Goal: Check status: Check status

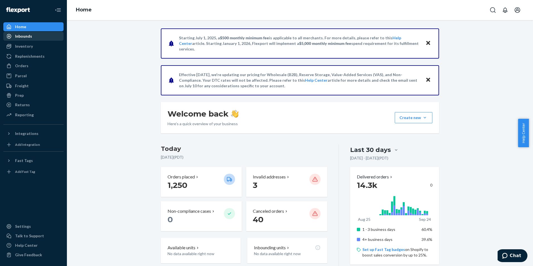
click at [20, 35] on div "Inbounds" at bounding box center [23, 36] width 17 height 6
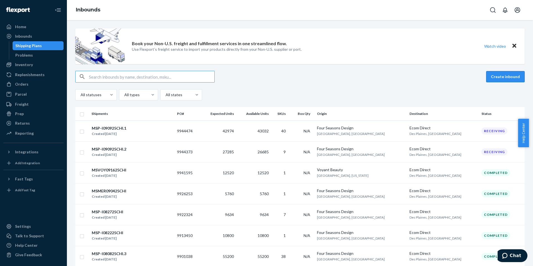
click at [492, 78] on button "Create inbound" at bounding box center [506, 76] width 39 height 11
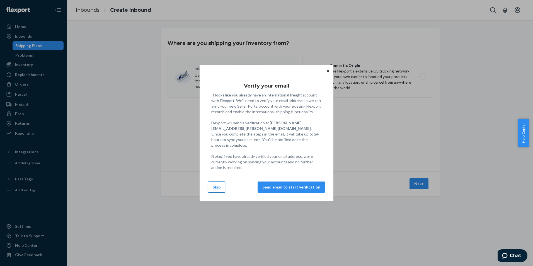
click at [219, 187] on button "Skip" at bounding box center [216, 187] width 17 height 11
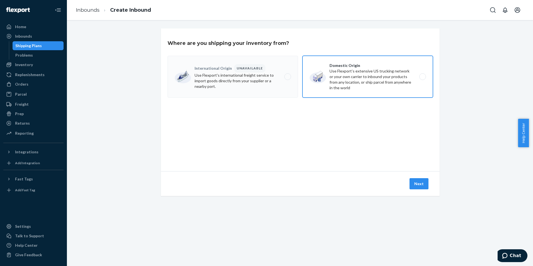
click at [362, 90] on label "Domestic Origin Use Flexport’s extensive US trucking network or your own carrie…" at bounding box center [368, 77] width 131 height 42
click at [423, 79] on input "Domestic Origin Use Flexport’s extensive US trucking network or your own carrie…" at bounding box center [425, 77] width 4 height 4
radio input "true"
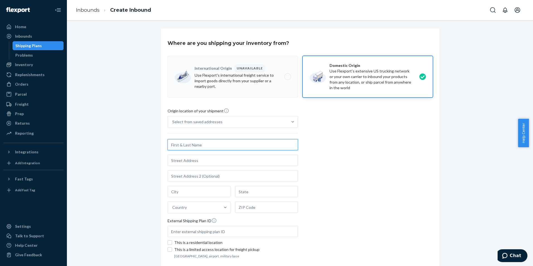
paste input "Maersk ATL"
type input "Maersk ATL"
click at [227, 165] on input "text" at bounding box center [233, 160] width 131 height 11
click at [230, 160] on input "text" at bounding box center [233, 160] width 131 height 11
paste input "[STREET_ADDRESS]"
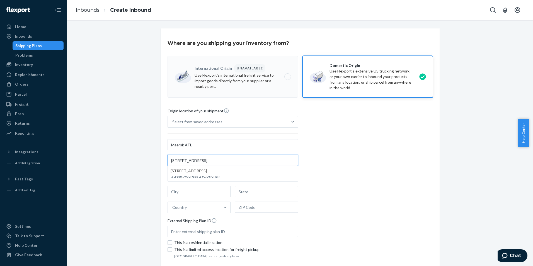
type input "[STREET_ADDRESS]"
click at [347, 161] on div "Origin location of your shipment Select from saved addresses Maersk ATL [STREET…" at bounding box center [301, 184] width 266 height 152
click at [202, 192] on input "text" at bounding box center [199, 191] width 63 height 11
paste input "Fairburn"
type input "Fairburn"
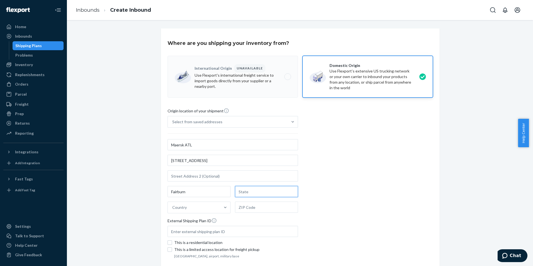
click at [258, 193] on input "text" at bounding box center [266, 191] width 63 height 11
type input "GA"
click at [197, 207] on div "Country" at bounding box center [194, 207] width 52 height 11
click at [173, 207] on input "option [GEOGRAPHIC_DATA] focused, 1 of 249. 249 results available. Use Up and D…" at bounding box center [172, 208] width 1 height 6
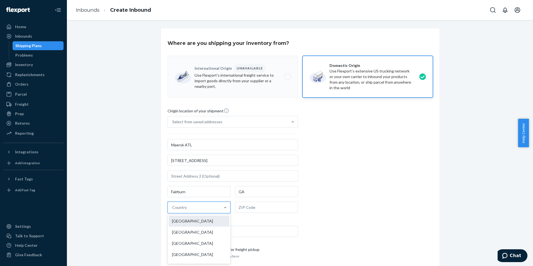
click at [199, 218] on div "[GEOGRAPHIC_DATA]" at bounding box center [199, 221] width 61 height 11
click at [173, 210] on input "option [GEOGRAPHIC_DATA] focused, 1 of 249. 249 results available. Use Up and D…" at bounding box center [172, 208] width 1 height 6
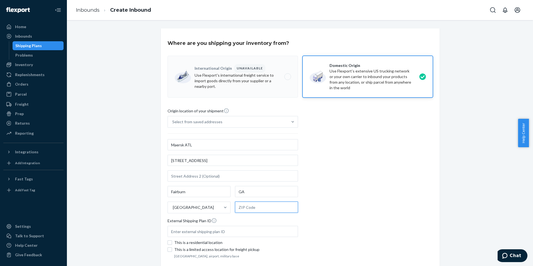
click at [259, 208] on input "text" at bounding box center [266, 207] width 63 height 11
paste input "30213"
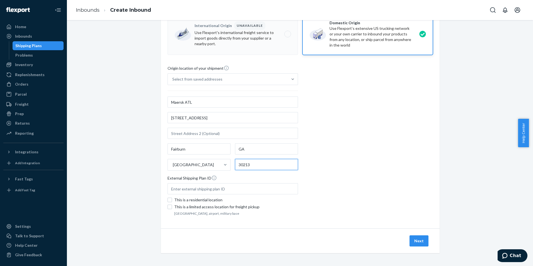
scroll to position [43, 0]
type input "30213"
click at [419, 240] on button "Next" at bounding box center [419, 240] width 19 height 11
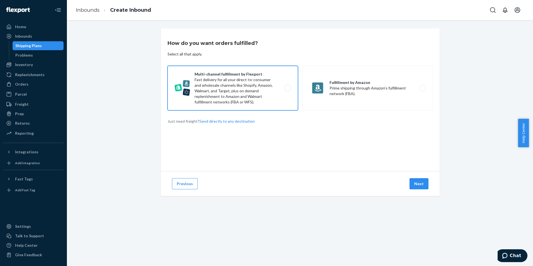
click at [264, 98] on label "Multi-channel fulfillment by Flexport Fast delivery for all your direct-to-cons…" at bounding box center [233, 88] width 131 height 45
click at [288, 90] on input "Multi-channel fulfillment by Flexport Fast delivery for all your direct-to-cons…" at bounding box center [290, 88] width 4 height 4
radio input "true"
click at [424, 184] on button "Next" at bounding box center [419, 183] width 19 height 11
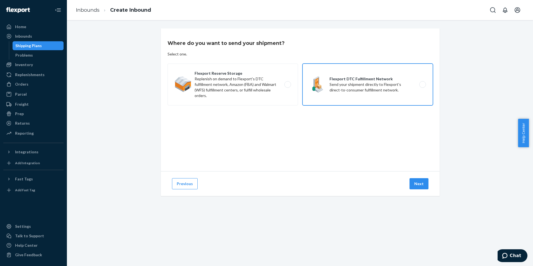
click at [381, 95] on label "Flexport DTC Fulfillment Network Send your shipment directly to Flexport's dire…" at bounding box center [368, 85] width 131 height 42
click at [423, 86] on input "Flexport DTC Fulfillment Network Send your shipment directly to Flexport's dire…" at bounding box center [425, 85] width 4 height 4
radio input "true"
click at [419, 185] on button "Next" at bounding box center [419, 183] width 19 height 11
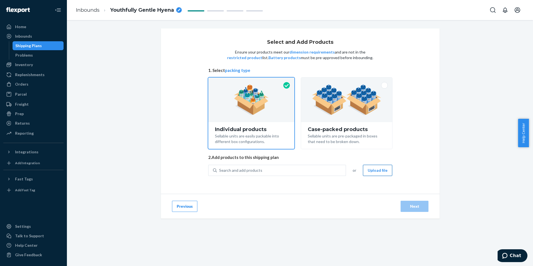
click at [372, 171] on button "Upload file" at bounding box center [377, 170] width 29 height 11
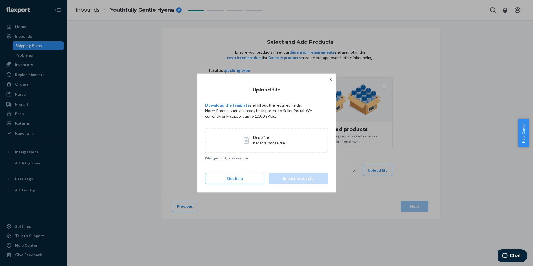
click at [265, 143] on span "Choose file" at bounding box center [275, 143] width 20 height 5
click at [224, 104] on link "Download the template" at bounding box center [227, 105] width 45 height 5
click at [265, 145] on span "Choose file" at bounding box center [275, 143] width 20 height 5
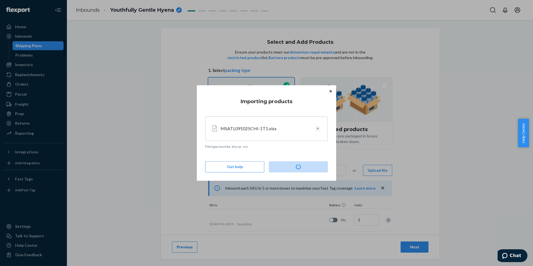
type input "11284"
type input "6086"
type input "10326"
type input "10116"
type input "18057"
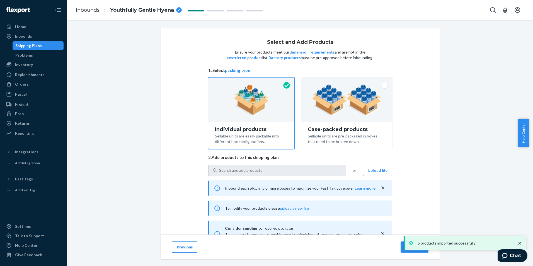
click at [179, 11] on icon "breadcrumbs" at bounding box center [179, 10] width 3 height 3
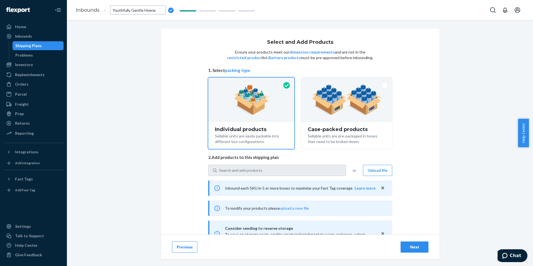
drag, startPoint x: 155, startPoint y: 10, endPoint x: 103, endPoint y: 10, distance: 51.6
click at [103, 10] on li "Youthfully Gentle Hyena" at bounding box center [137, 10] width 74 height 9
type input "MSATL091025CHI-1T1"
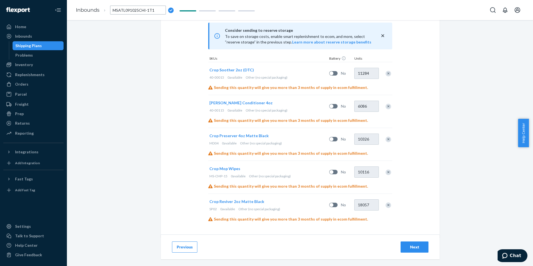
scroll to position [201, 0]
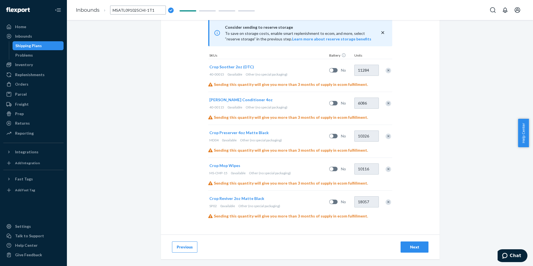
click at [406, 247] on div "Next" at bounding box center [415, 247] width 18 height 6
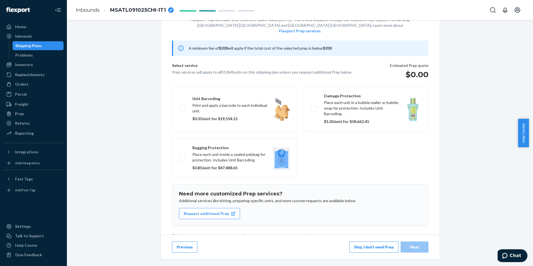
scroll to position [37, 0]
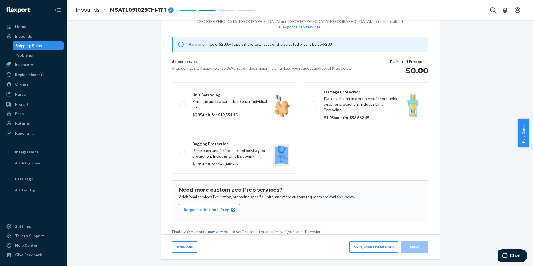
click at [359, 248] on button "Skip, I don't need Prep" at bounding box center [374, 247] width 49 height 11
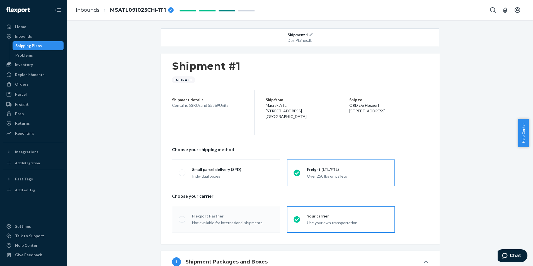
radio input "true"
radio input "false"
radio input "true"
radio input "false"
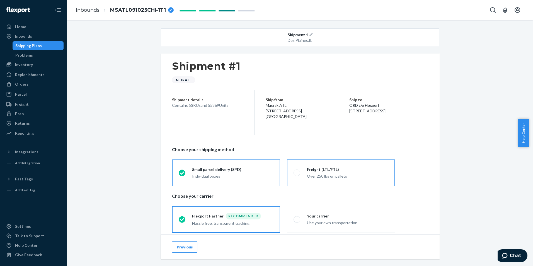
click at [341, 175] on div "Over 250 lbs on pallets" at bounding box center [347, 177] width 81 height 6
click at [297, 175] on input "Freight (LTL/FTL) Over 250 lbs on pallets" at bounding box center [296, 173] width 4 height 4
radio input "true"
radio input "false"
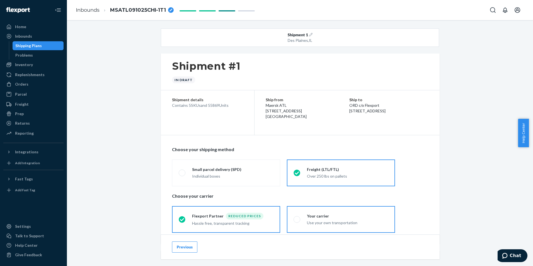
click at [334, 218] on div "Your carrier" at bounding box center [347, 216] width 81 height 6
click at [297, 218] on input "Your carrier Use your own transportation" at bounding box center [296, 220] width 4 height 4
radio input "true"
radio input "false"
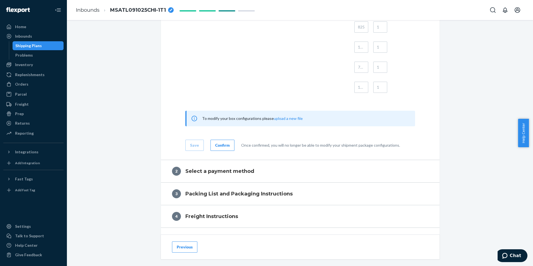
scroll to position [725, 0]
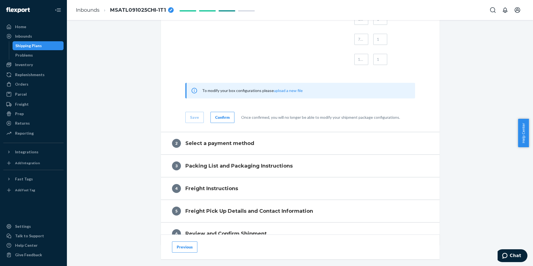
click at [219, 118] on div "Confirm" at bounding box center [222, 118] width 15 height 6
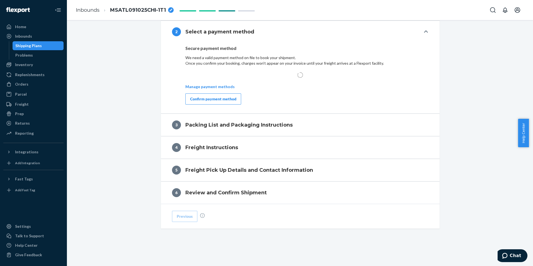
click at [217, 100] on div "Confirm payment method" at bounding box center [213, 99] width 46 height 6
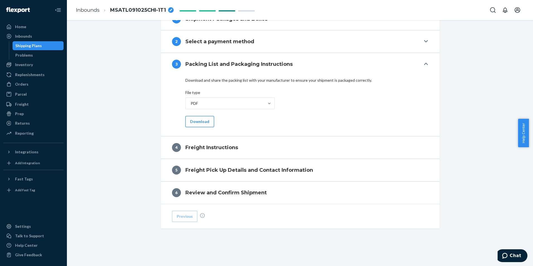
click at [190, 120] on button "Download" at bounding box center [200, 121] width 29 height 11
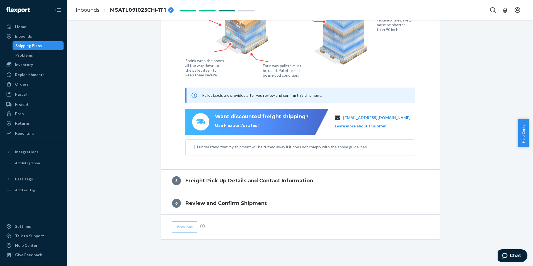
scroll to position [385, 0]
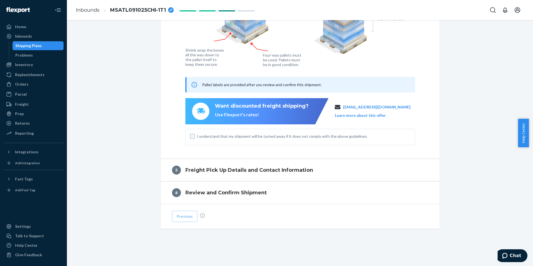
click at [190, 134] on input "I understand that my shipment will be turned away if it does not comply with th…" at bounding box center [192, 136] width 4 height 4
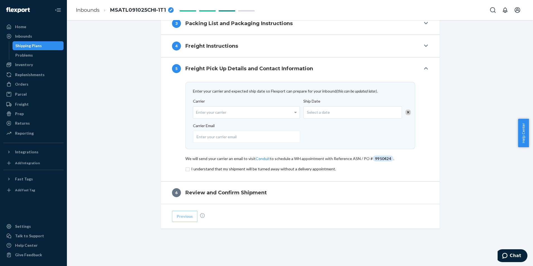
click at [269, 105] on label "Carrier Enter your carrier" at bounding box center [246, 108] width 107 height 20
click at [198, 107] on input "Carrier Enter your carrier" at bounding box center [196, 112] width 1 height 10
click at [267, 109] on div "Enter your carrier" at bounding box center [246, 113] width 107 height 12
click at [198, 109] on input "Carrier Enter your carrier" at bounding box center [196, 112] width 1 height 10
type input "Total quality"
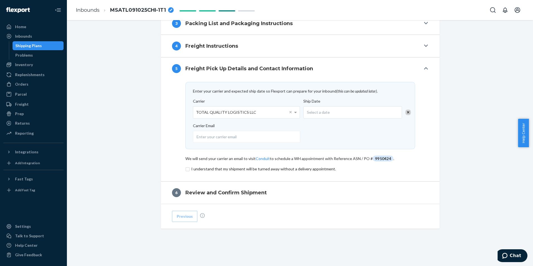
click at [328, 113] on div "Select a date" at bounding box center [353, 112] width 99 height 12
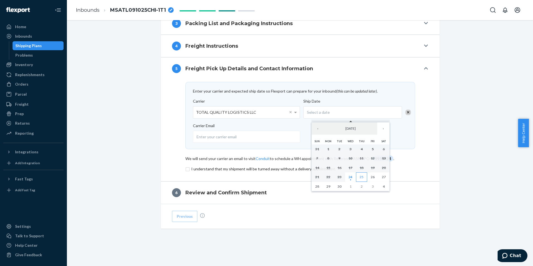
click at [363, 177] on abbr "25" at bounding box center [362, 177] width 4 height 4
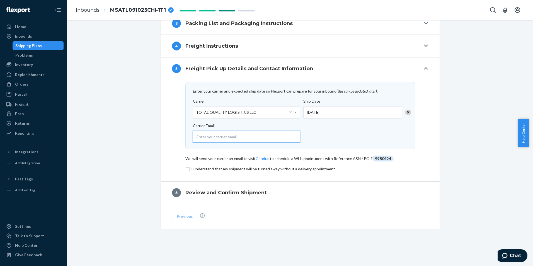
click at [234, 140] on input "email" at bounding box center [246, 137] width 107 height 12
type input "[EMAIL_ADDRESS][DOMAIN_NAME]"
click at [186, 169] on input "checkbox" at bounding box center [301, 169] width 230 height 7
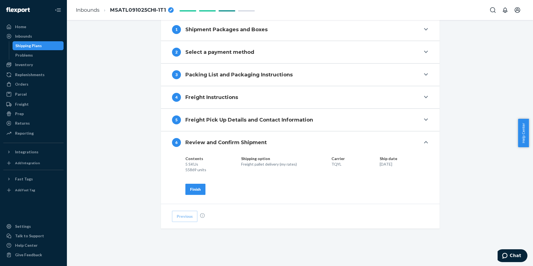
click at [196, 191] on div "Finish" at bounding box center [195, 190] width 11 height 6
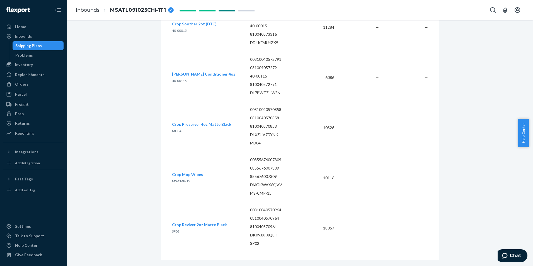
scroll to position [886, 0]
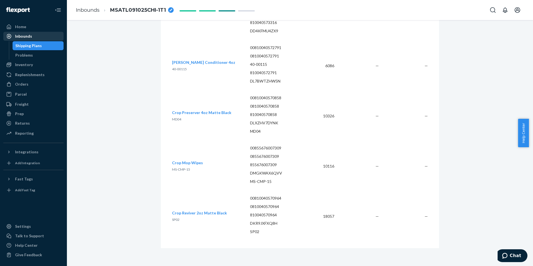
click at [36, 34] on div "Inbounds" at bounding box center [33, 36] width 59 height 8
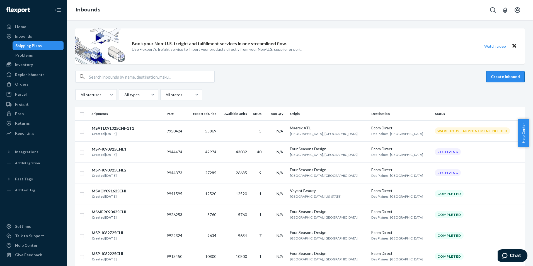
click at [494, 80] on button "Create inbound" at bounding box center [506, 76] width 39 height 11
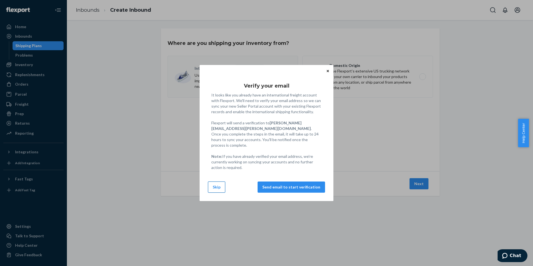
click at [217, 184] on button "Skip" at bounding box center [216, 187] width 17 height 11
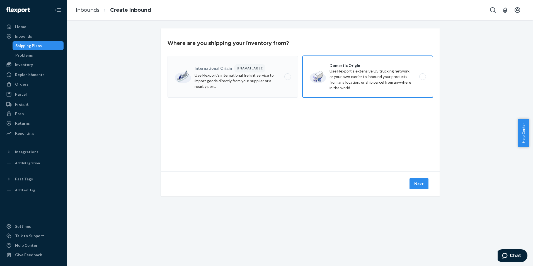
click at [359, 86] on label "Domestic Origin Use Flexport’s extensive US trucking network or your own carrie…" at bounding box center [368, 77] width 131 height 42
click at [423, 79] on input "Domestic Origin Use Flexport’s extensive US trucking network or your own carrie…" at bounding box center [425, 77] width 4 height 4
radio input "true"
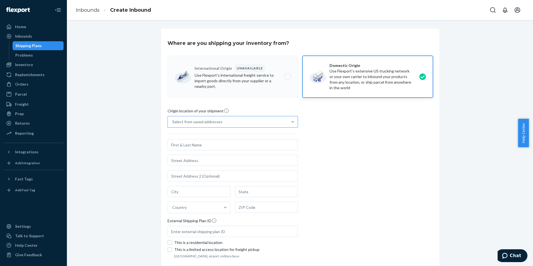
click at [276, 124] on div "Select from saved addresses" at bounding box center [228, 121] width 120 height 11
click at [173, 124] on input "Select from saved addresses" at bounding box center [172, 122] width 1 height 6
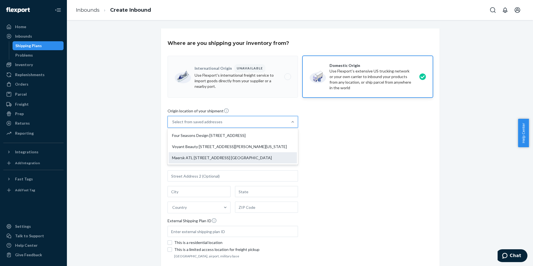
click at [273, 162] on div "Maersk ATL [STREET_ADDRESS] [GEOGRAPHIC_DATA]" at bounding box center [233, 157] width 128 height 11
click at [173, 125] on input "option Maersk ATL [STREET_ADDRESS] [PERSON_NAME], GA 30213 focused, 3 of 3. 3 r…" at bounding box center [172, 122] width 1 height 6
type input "Maersk ATL"
type input "[STREET_ADDRESS]"
type input "Fairburn"
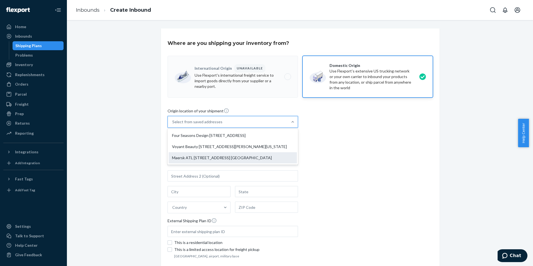
type input "GA"
type input "30213"
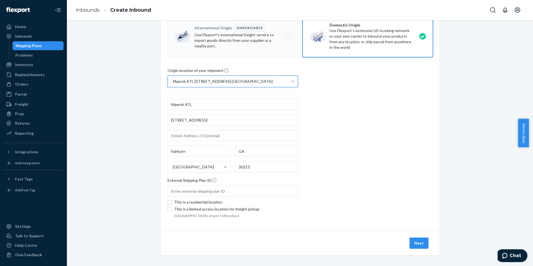
scroll to position [43, 0]
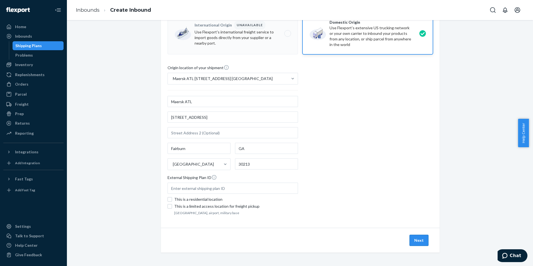
click at [420, 242] on button "Next" at bounding box center [419, 240] width 19 height 11
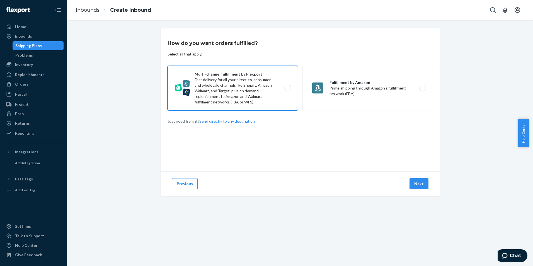
click at [258, 100] on label "Multi-channel fulfillment by Flexport Fast delivery for all your direct-to-cons…" at bounding box center [233, 88] width 131 height 45
click at [288, 90] on input "Multi-channel fulfillment by Flexport Fast delivery for all your direct-to-cons…" at bounding box center [290, 88] width 4 height 4
radio input "true"
click at [412, 185] on button "Next" at bounding box center [419, 183] width 19 height 11
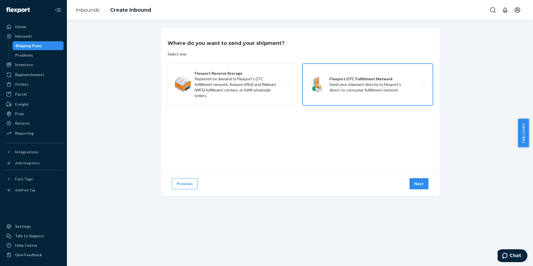
click at [338, 69] on label "Flexport DTC Fulfillment Network Send your shipment directly to Flexport's dire…" at bounding box center [368, 85] width 131 height 42
click at [423, 83] on input "Flexport DTC Fulfillment Network Send your shipment directly to Flexport's dire…" at bounding box center [425, 85] width 4 height 4
radio input "true"
click at [413, 187] on button "Next" at bounding box center [419, 183] width 19 height 11
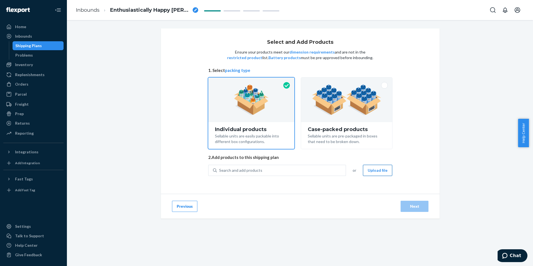
click at [380, 174] on button "Upload file" at bounding box center [377, 170] width 29 height 11
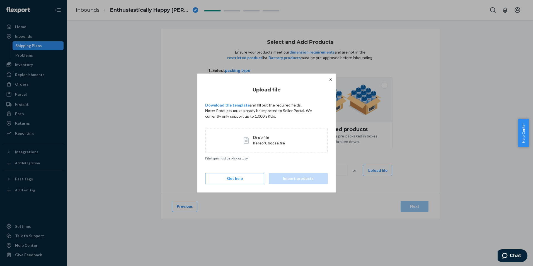
click at [265, 144] on span "Choose file" at bounding box center [275, 143] width 20 height 5
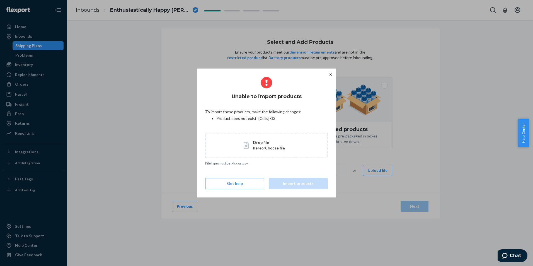
click at [331, 74] on icon "Close" at bounding box center [331, 74] width 2 height 2
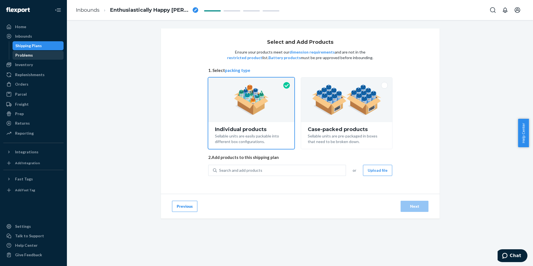
click at [34, 54] on div "Problems" at bounding box center [38, 55] width 50 height 8
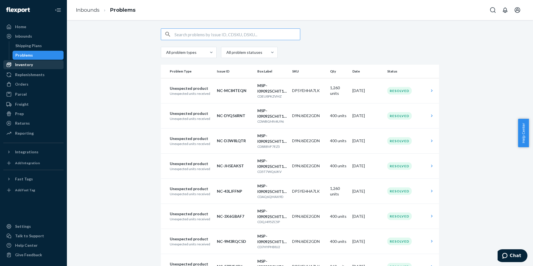
click at [39, 63] on div "Inventory" at bounding box center [33, 65] width 59 height 8
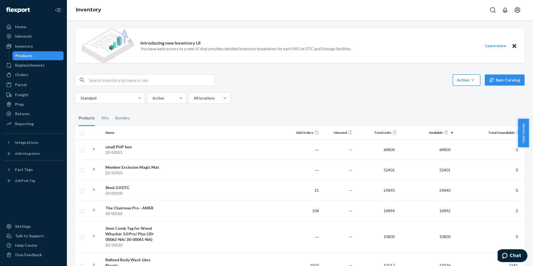
click at [472, 80] on icon "button" at bounding box center [473, 80] width 6 height 6
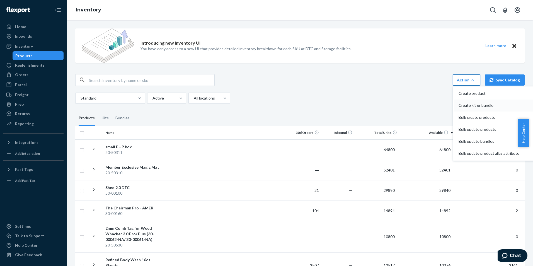
click at [479, 104] on span "Create kit or bundle" at bounding box center [489, 106] width 61 height 4
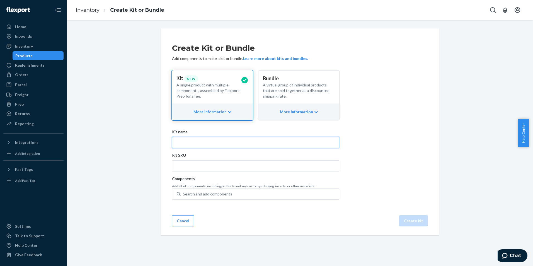
click at [228, 144] on input "Kit name" at bounding box center [255, 142] width 167 height 11
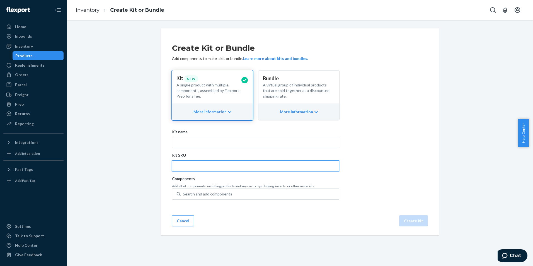
click at [248, 164] on input "Kit SKU" at bounding box center [255, 165] width 167 height 11
paste input "P-P-R"
type input "P-P-R"
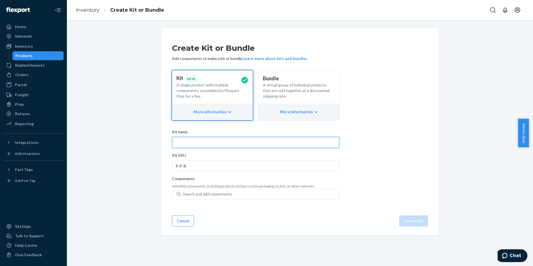
click at [206, 142] on input "Kit name" at bounding box center [255, 142] width 167 height 11
paste input "PHP Crop Preserver + Crop Reviver"
type input "PHP Crop Preserver + Crop Reviver"
click at [210, 193] on div "Search and add components" at bounding box center [207, 194] width 49 height 6
click at [184, 193] on input "Search and add components" at bounding box center [183, 194] width 1 height 6
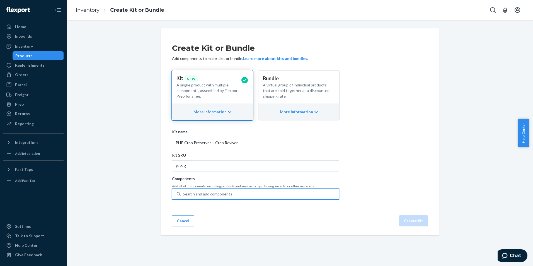
paste input "MD04"
type input "MD04"
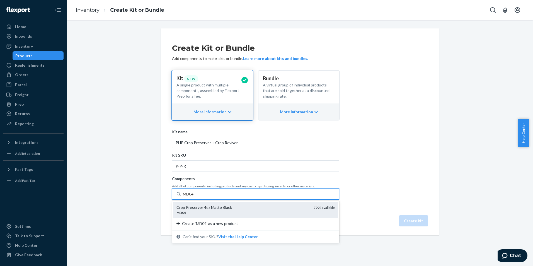
click at [220, 212] on div "MD04" at bounding box center [243, 212] width 133 height 5
click at [195, 197] on input "MD04" at bounding box center [189, 194] width 12 height 6
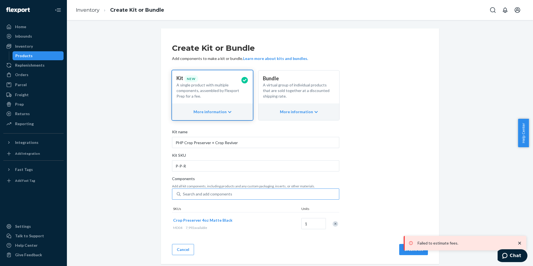
click at [194, 195] on div "Search and add components" at bounding box center [207, 194] width 49 height 6
click at [184, 195] on input "Search and add components" at bounding box center [183, 194] width 1 height 6
paste input "20-50312"
type input "20-50312"
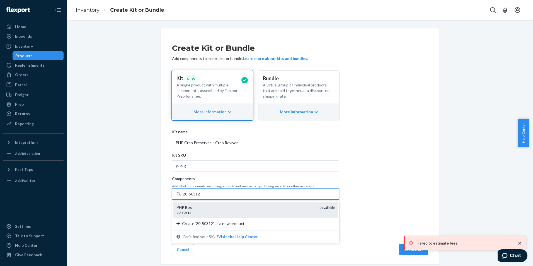
click at [213, 205] on div "PHP Box" at bounding box center [246, 208] width 139 height 6
click at [201, 197] on input "20-50312" at bounding box center [192, 194] width 18 height 6
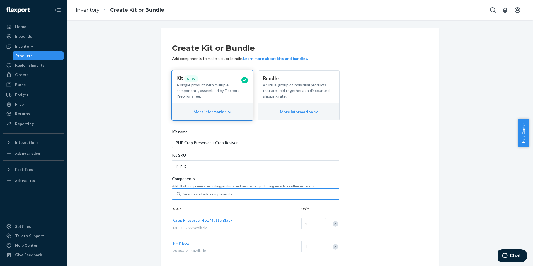
click at [235, 193] on div "Search and add components" at bounding box center [260, 194] width 158 height 10
click at [184, 193] on input "Search and add components" at bounding box center [183, 194] width 1 height 6
paste input "20-50310"
type input "20-50310"
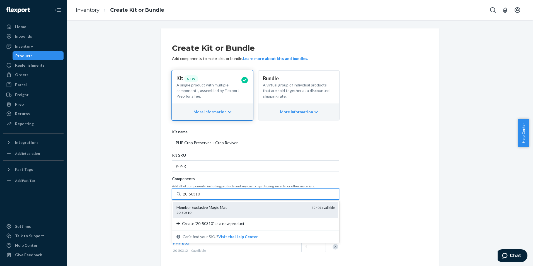
click at [234, 208] on div "Member Exclusive Magic Mat" at bounding box center [242, 208] width 131 height 6
click at [201, 197] on input "20-50310" at bounding box center [192, 194] width 18 height 6
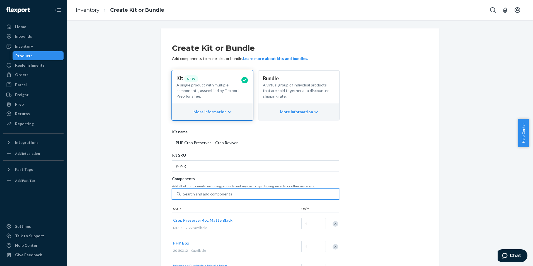
click at [215, 196] on div "Search and add components" at bounding box center [207, 194] width 49 height 6
click at [184, 196] on input "0 results available. Use Up and Down to choose options, press Enter to select t…" at bounding box center [183, 194] width 1 height 6
paste input "SP02"
type input "SP02"
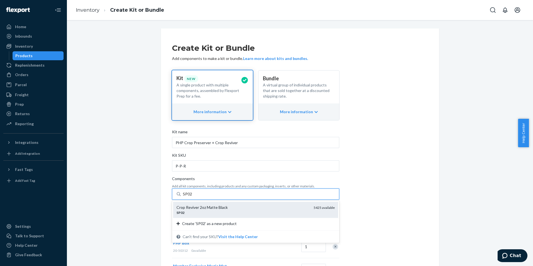
click at [276, 206] on div "Crop Reviver 2oz Matte Black" at bounding box center [243, 208] width 133 height 6
click at [193, 197] on input "SP02" at bounding box center [187, 194] width 9 height 6
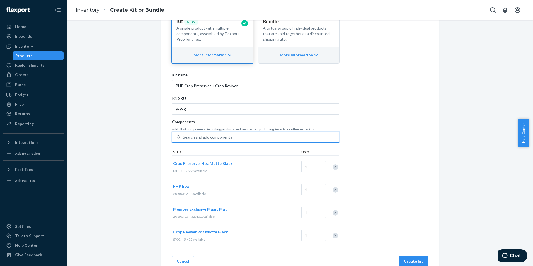
scroll to position [67, 0]
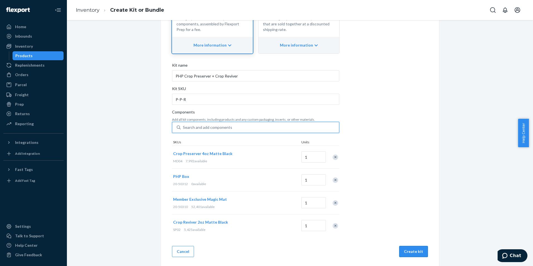
click at [410, 250] on button "Create kit" at bounding box center [414, 251] width 29 height 11
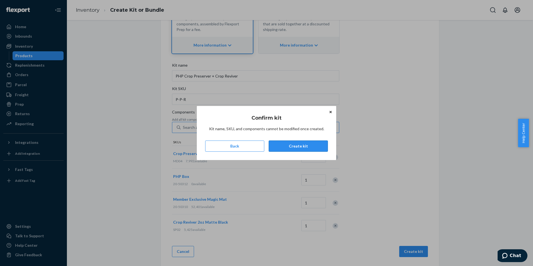
click at [299, 145] on button "Create kit" at bounding box center [298, 146] width 59 height 11
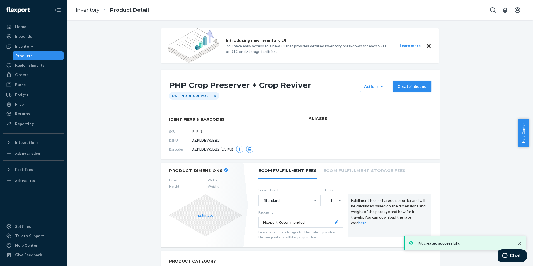
click at [412, 84] on button "Create inbound" at bounding box center [412, 86] width 39 height 11
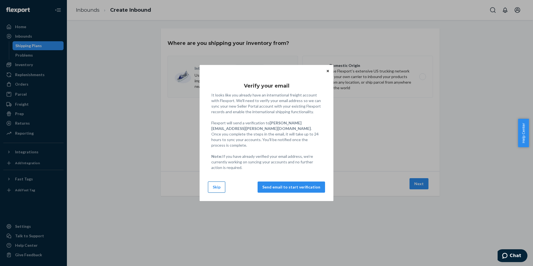
click at [215, 187] on button "Skip" at bounding box center [216, 187] width 17 height 11
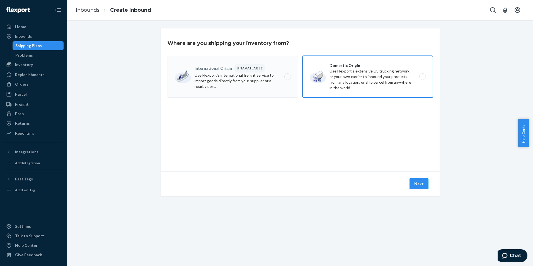
click at [336, 88] on label "Domestic Origin Use Flexport’s extensive US trucking network or your own carrie…" at bounding box center [368, 77] width 131 height 42
click at [423, 79] on input "Domestic Origin Use Flexport’s extensive US trucking network or your own carrie…" at bounding box center [425, 77] width 4 height 4
radio input "true"
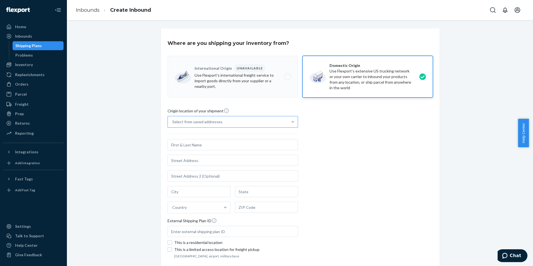
click at [272, 122] on div "Select from saved addresses" at bounding box center [228, 121] width 120 height 11
click at [173, 122] on input "Select from saved addresses" at bounding box center [172, 122] width 1 height 6
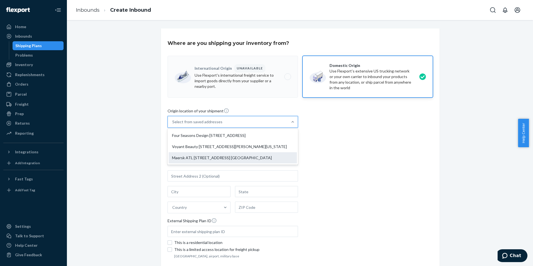
click at [234, 163] on div "Maersk ATL [STREET_ADDRESS] [GEOGRAPHIC_DATA]" at bounding box center [233, 157] width 128 height 11
click at [173, 125] on input "option Maersk ATL [STREET_ADDRESS] [PERSON_NAME], GA 30213 focused, 3 of 3. 3 r…" at bounding box center [172, 122] width 1 height 6
type input "Maersk ATL"
type input "[STREET_ADDRESS]"
type input "Fairburn"
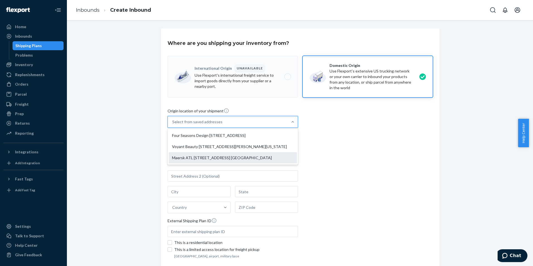
type input "GA"
type input "30213"
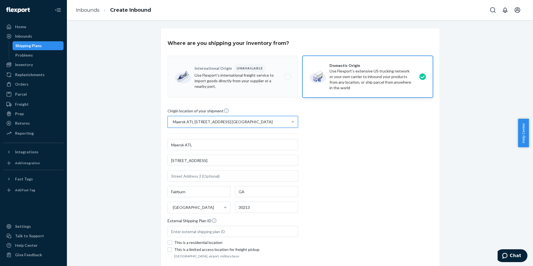
scroll to position [43, 0]
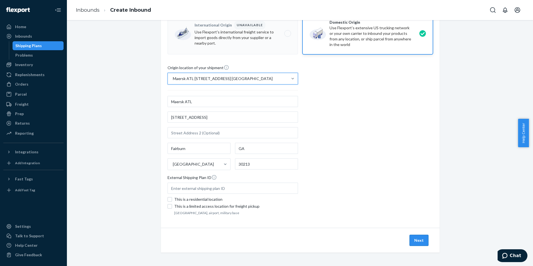
click at [419, 244] on button "Next" at bounding box center [419, 240] width 19 height 11
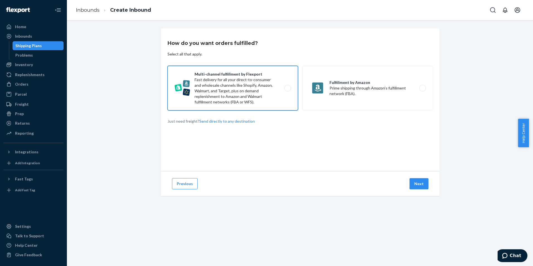
click at [266, 90] on label "Multi-channel fulfillment by Flexport Fast delivery for all your direct-to-cons…" at bounding box center [233, 88] width 131 height 45
click at [288, 90] on input "Multi-channel fulfillment by Flexport Fast delivery for all your direct-to-cons…" at bounding box center [290, 88] width 4 height 4
radio input "true"
click at [419, 184] on button "Next" at bounding box center [419, 183] width 19 height 11
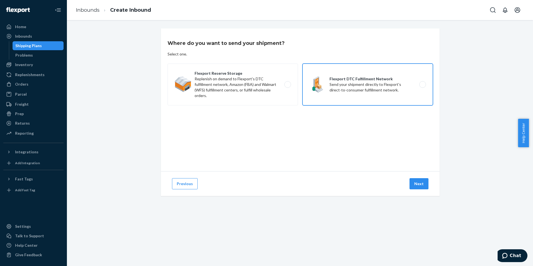
click at [333, 85] on label "Flexport DTC Fulfillment Network Send your shipment directly to Flexport's dire…" at bounding box center [368, 85] width 131 height 42
click at [423, 85] on input "Flexport DTC Fulfillment Network Send your shipment directly to Flexport's dire…" at bounding box center [425, 85] width 4 height 4
radio input "true"
click at [420, 182] on button "Next" at bounding box center [419, 183] width 19 height 11
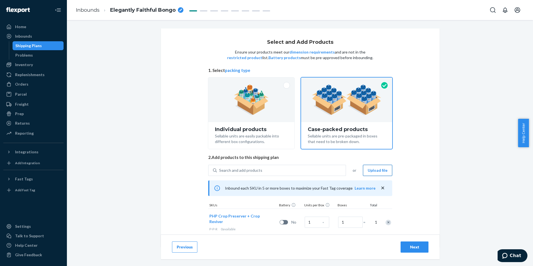
click at [379, 170] on button "Upload file" at bounding box center [377, 170] width 29 height 11
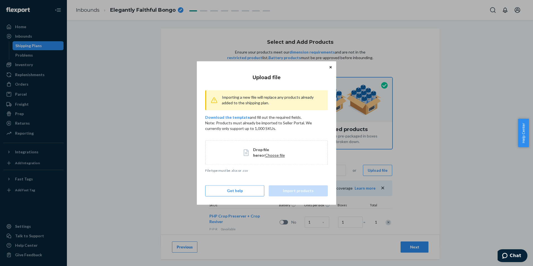
click at [265, 156] on span "Choose file" at bounding box center [275, 155] width 20 height 5
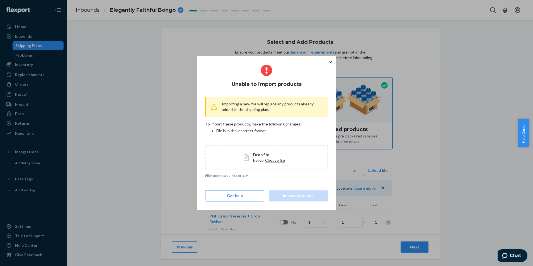
click at [330, 61] on icon "Close" at bounding box center [331, 62] width 2 height 3
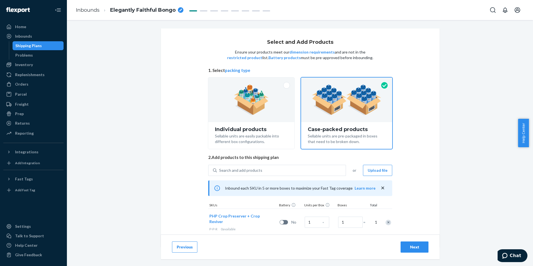
click at [387, 222] on div "Remove Item" at bounding box center [389, 223] width 6 height 6
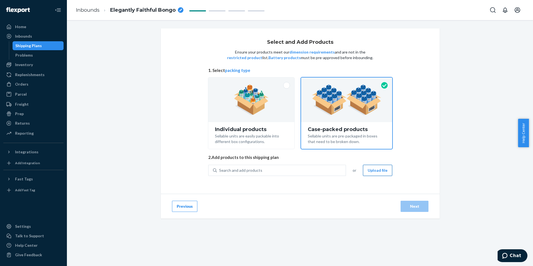
click at [386, 169] on button "Upload file" at bounding box center [377, 170] width 29 height 11
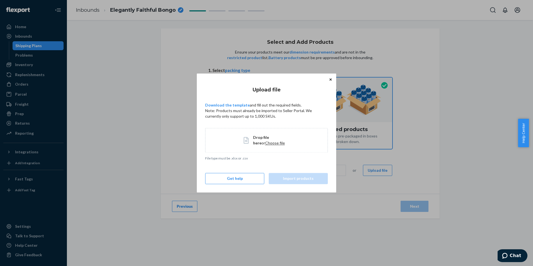
click at [261, 140] on span "Drop file here or Choose file" at bounding box center [271, 140] width 37 height 11
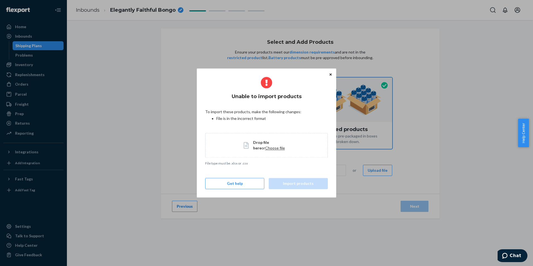
click at [266, 148] on span "Choose file" at bounding box center [275, 148] width 20 height 5
click at [255, 182] on button "Get help" at bounding box center [234, 183] width 59 height 11
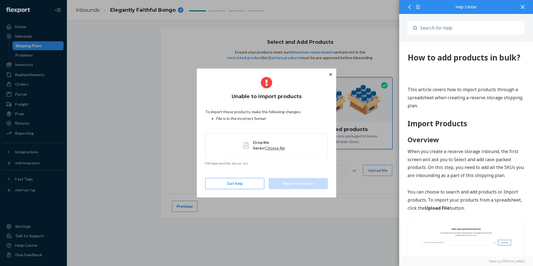
click at [521, 7] on div at bounding box center [523, 7] width 12 height 14
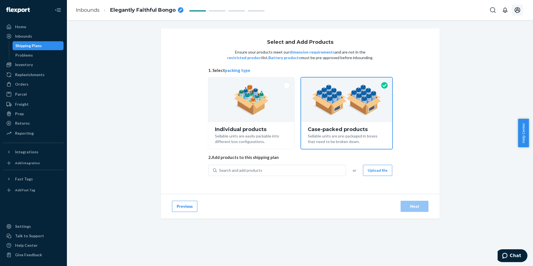
click at [516, 9] on icon "Open account menu" at bounding box center [517, 10] width 7 height 7
click at [484, 66] on div "Log out" at bounding box center [505, 71] width 42 height 10
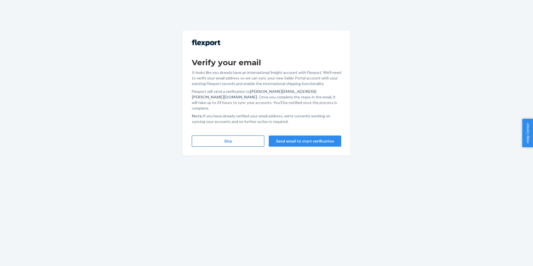
click at [240, 136] on button "Skip" at bounding box center [228, 141] width 73 height 11
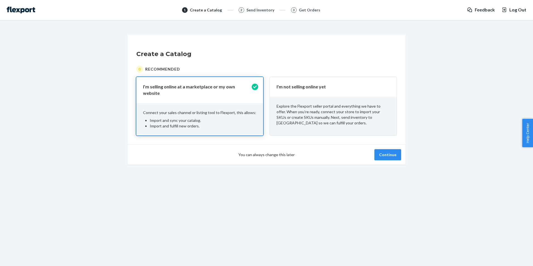
click at [373, 123] on p "Explore the Flexport seller portal and everything we have to offer. When you’re…" at bounding box center [334, 115] width 114 height 22
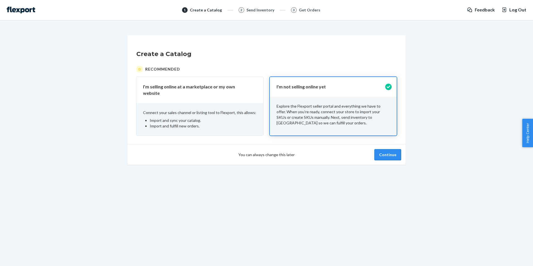
click at [387, 153] on button "Continue" at bounding box center [388, 154] width 27 height 11
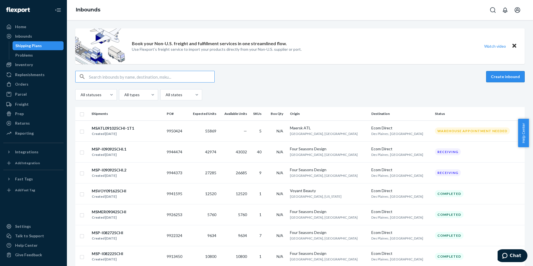
click at [494, 81] on button "Create inbound" at bounding box center [506, 76] width 39 height 11
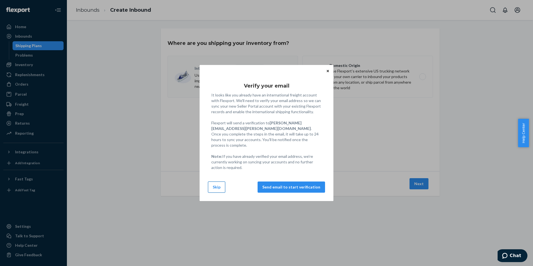
click at [216, 186] on button "Skip" at bounding box center [216, 187] width 17 height 11
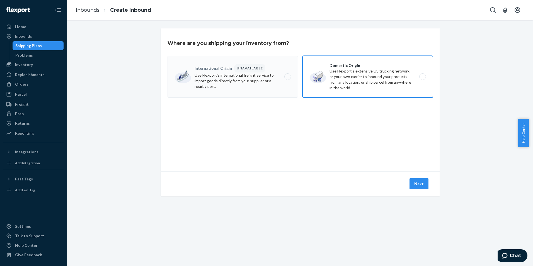
click at [341, 92] on label "Domestic Origin Use Flexport’s extensive US trucking network or your own carrie…" at bounding box center [368, 77] width 131 height 42
click at [423, 79] on input "Domestic Origin Use Flexport’s extensive US trucking network or your own carrie…" at bounding box center [425, 77] width 4 height 4
radio input "true"
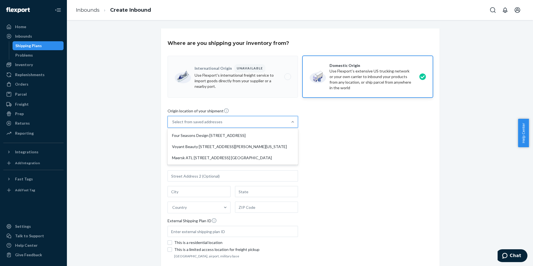
click at [281, 124] on div "Select from saved addresses" at bounding box center [228, 121] width 120 height 11
click at [173, 124] on input "option Four Seasons Design 2451 Britannia Blvd San Diego, CA 92154 focused, 1 o…" at bounding box center [172, 122] width 1 height 6
click at [257, 162] on div "Maersk ATL [STREET_ADDRESS] [GEOGRAPHIC_DATA]" at bounding box center [233, 157] width 128 height 11
click at [173, 125] on input "option Maersk ATL [STREET_ADDRESS] [PERSON_NAME], GA 30213 focused, 3 of 3. 3 r…" at bounding box center [172, 122] width 1 height 6
type input "Maersk ATL"
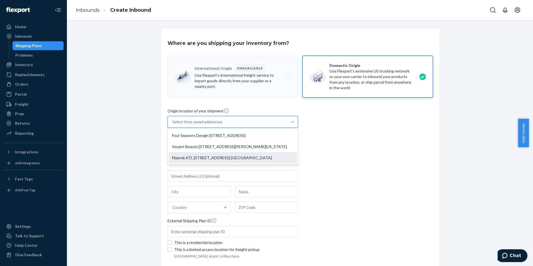
type input "[STREET_ADDRESS]"
type input "Fairburn"
type input "GA"
type input "30213"
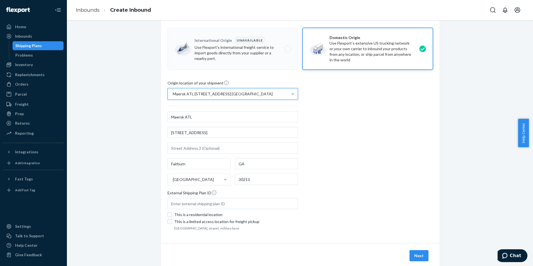
scroll to position [43, 0]
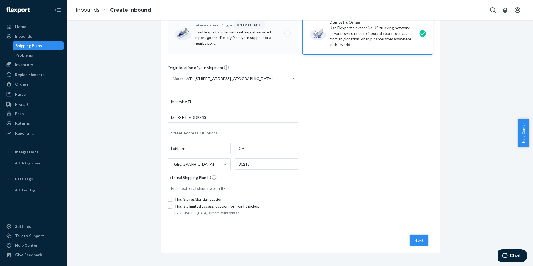
click at [422, 239] on button "Next" at bounding box center [419, 240] width 19 height 11
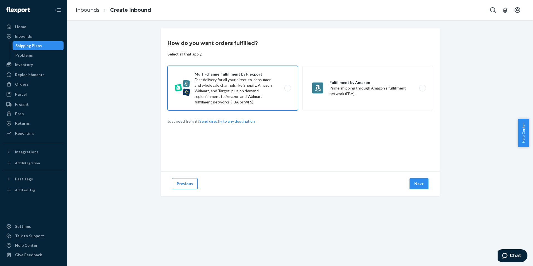
click at [260, 87] on label "Multi-channel fulfillment by Flexport Fast delivery for all your direct-to-cons…" at bounding box center [233, 88] width 131 height 45
click at [288, 87] on input "Multi-channel fulfillment by Flexport Fast delivery for all your direct-to-cons…" at bounding box center [290, 88] width 4 height 4
radio input "true"
click at [422, 186] on button "Next" at bounding box center [419, 183] width 19 height 11
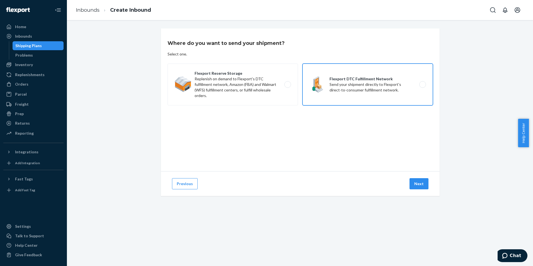
click at [347, 92] on label "Flexport DTC Fulfillment Network Send your shipment directly to Flexport's dire…" at bounding box center [368, 85] width 131 height 42
click at [423, 86] on input "Flexport DTC Fulfillment Network Send your shipment directly to Flexport's dire…" at bounding box center [425, 85] width 4 height 4
radio input "true"
click at [417, 185] on button "Next" at bounding box center [419, 183] width 19 height 11
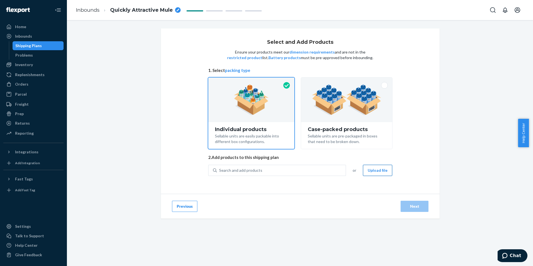
click at [374, 170] on button "Upload file" at bounding box center [377, 170] width 29 height 11
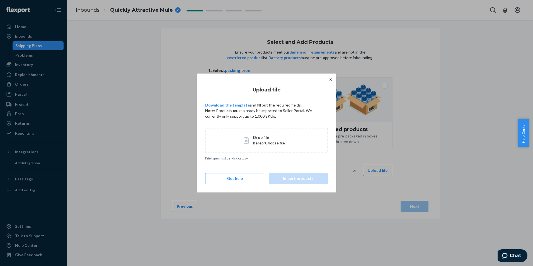
click at [265, 144] on span "Choose file" at bounding box center [275, 143] width 20 height 5
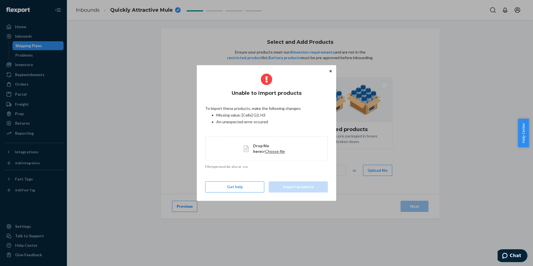
click at [252, 153] on div "Drop file here or Choose file" at bounding box center [267, 148] width 46 height 11
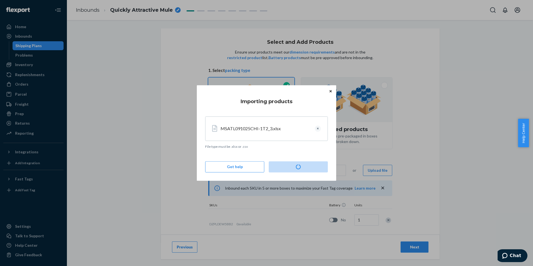
type input "12493"
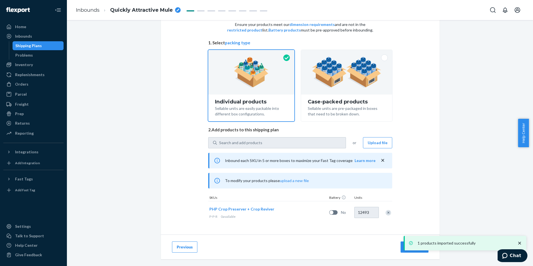
scroll to position [28, 0]
click at [518, 243] on icon "close toast" at bounding box center [520, 243] width 6 height 6
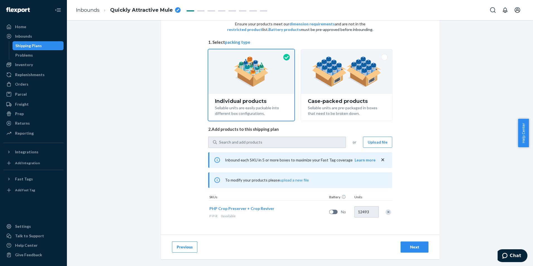
click at [416, 248] on div "1 products imported successfully Home Inbounds Shipping Plans Problems Inventor…" at bounding box center [266, 133] width 533 height 266
click at [415, 246] on div "Next" at bounding box center [415, 247] width 18 height 6
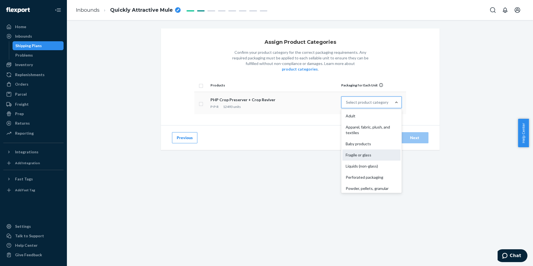
scroll to position [41, 0]
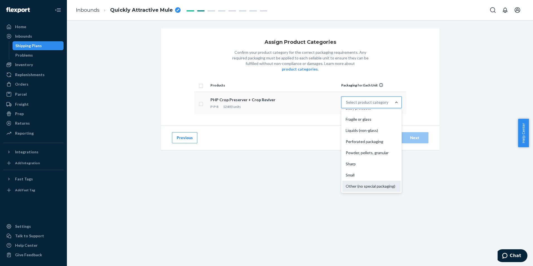
click at [369, 182] on div "Other (no special packaging)" at bounding box center [372, 186] width 58 height 11
click at [347, 105] on input "option Other (no special packaging) focused, 10 of 10. 10 results available. Us…" at bounding box center [346, 103] width 1 height 6
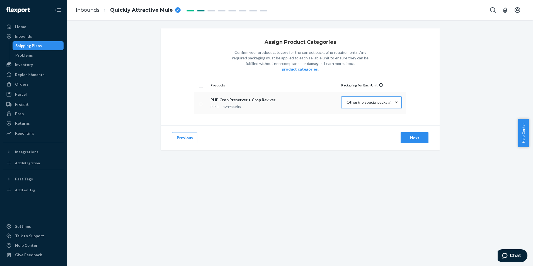
click at [407, 135] on div "Next" at bounding box center [415, 138] width 18 height 6
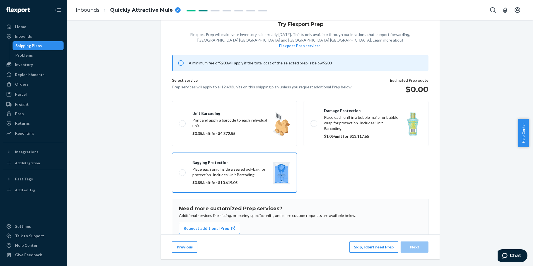
scroll to position [37, 0]
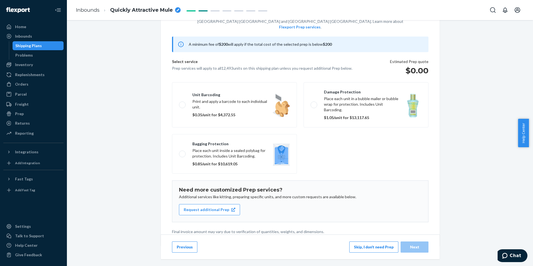
click at [366, 249] on button "Skip, I don't need Prep" at bounding box center [374, 247] width 49 height 11
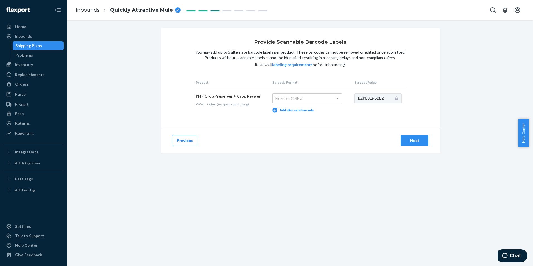
click at [417, 141] on div "Next" at bounding box center [415, 141] width 18 height 6
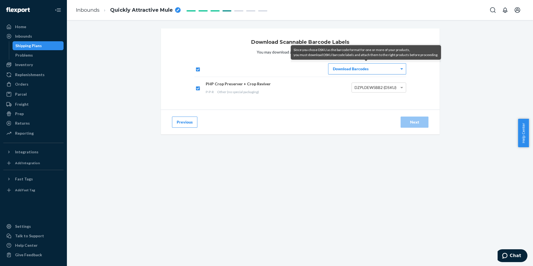
click at [396, 66] on div "Download Barcodes" at bounding box center [368, 69] width 78 height 11
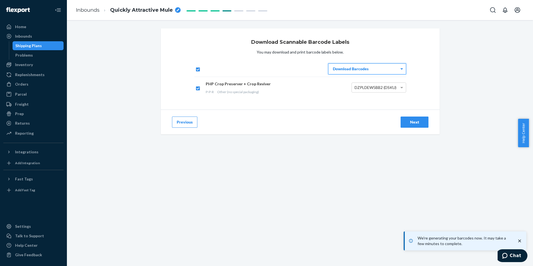
click at [408, 118] on button "Next" at bounding box center [415, 122] width 28 height 11
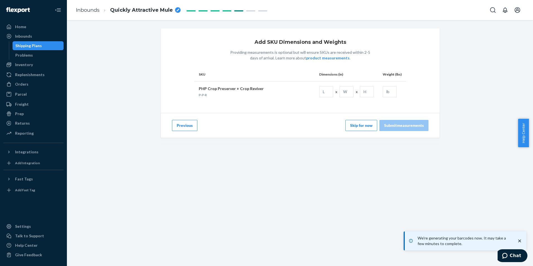
click at [361, 129] on button "Skip for now" at bounding box center [362, 125] width 32 height 11
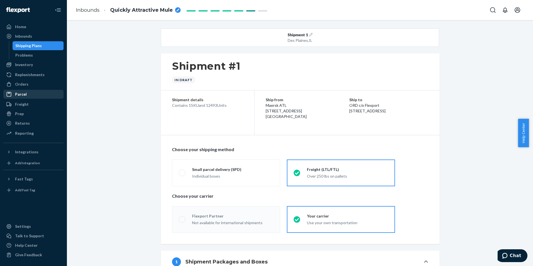
radio input "true"
radio input "false"
radio input "true"
radio input "false"
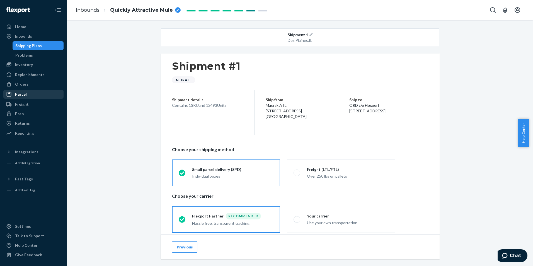
click at [175, 11] on div "breadcrumbs" at bounding box center [178, 10] width 6 height 6
drag, startPoint x: 165, startPoint y: 12, endPoint x: 69, endPoint y: 13, distance: 96.0
click at [69, 13] on div "Inbounds Quickly Attractive Mule" at bounding box center [300, 10] width 466 height 20
type input "MSATL091025CHI-1T2"
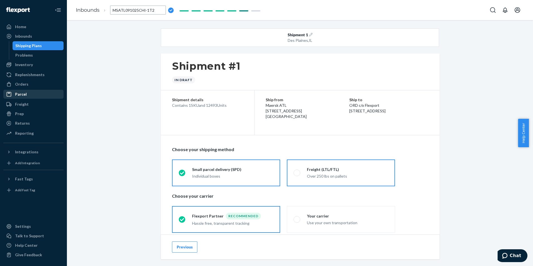
click at [332, 170] on div "Freight (LTL/FTL)" at bounding box center [347, 170] width 81 height 6
click at [297, 171] on input "Freight (LTL/FTL) Over 250 lbs on pallets" at bounding box center [296, 173] width 4 height 4
radio input "true"
radio input "false"
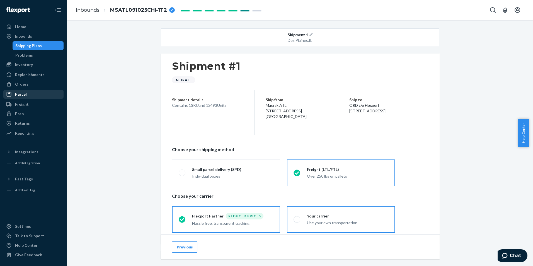
click at [329, 219] on div "Use your own transportation" at bounding box center [347, 222] width 81 height 7
click at [297, 219] on input "Your carrier Use your own transportation" at bounding box center [296, 220] width 4 height 4
radio input "true"
radio input "false"
click at [369, 174] on div "Over 250 lbs on pallets" at bounding box center [347, 177] width 81 height 6
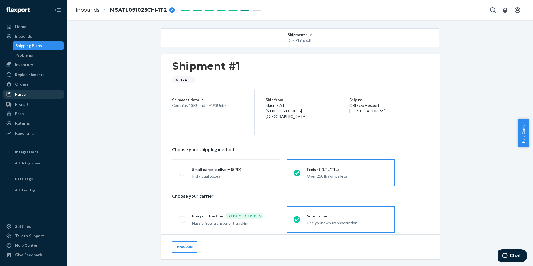
click at [297, 174] on input "Freight (LTL/FTL) Over 250 lbs on pallets" at bounding box center [296, 173] width 4 height 4
click at [365, 222] on div "Use your own transportation" at bounding box center [347, 223] width 81 height 6
click at [297, 221] on input "Your carrier Use your own transportation" at bounding box center [296, 220] width 4 height 4
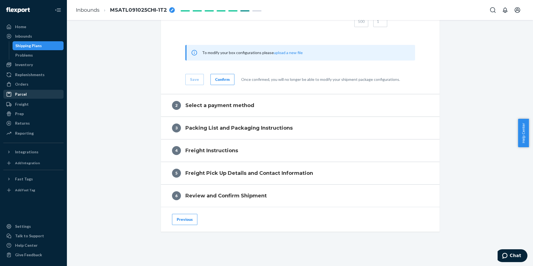
scroll to position [781, 0]
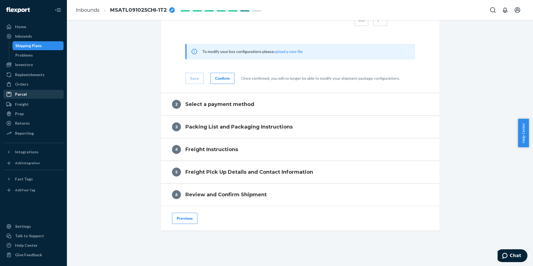
click at [218, 76] on div "Confirm" at bounding box center [222, 79] width 15 height 6
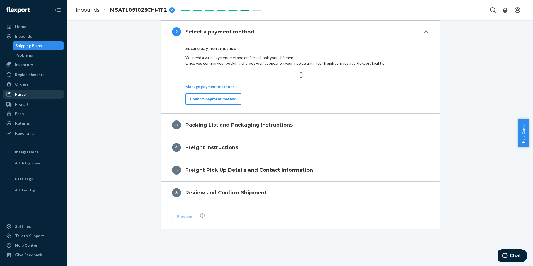
click at [220, 102] on div "Confirm payment method" at bounding box center [213, 99] width 46 height 6
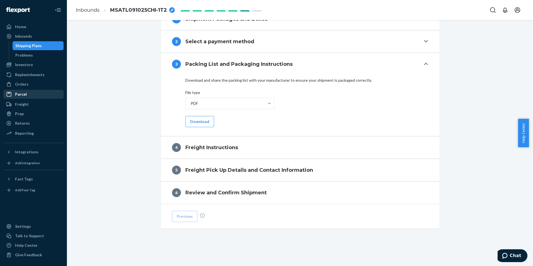
scroll to position [243, 0]
click at [205, 120] on button "Download" at bounding box center [200, 121] width 29 height 11
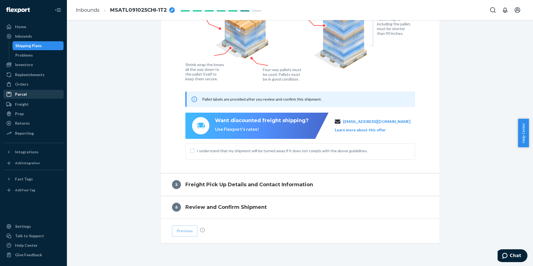
scroll to position [385, 0]
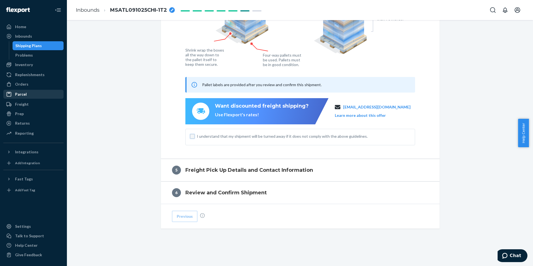
click at [191, 137] on input "I understand that my shipment will be turned away if it does not comply with th…" at bounding box center [192, 136] width 4 height 4
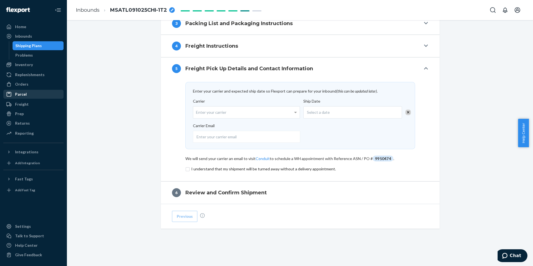
scroll to position [284, 0]
click at [208, 113] on div "Enter your carrier" at bounding box center [246, 113] width 107 height 12
click at [198, 113] on input "Carrier Enter your carrier" at bounding box center [196, 112] width 1 height 10
type input "Total Quality Logistics"
click at [377, 112] on div "Select a date" at bounding box center [353, 112] width 99 height 12
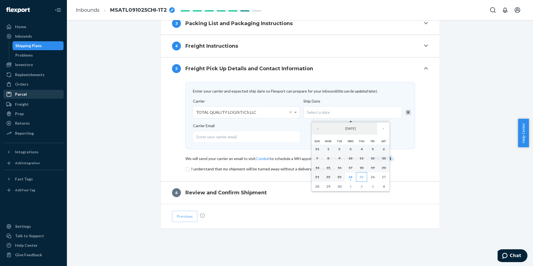
click at [363, 178] on abbr "25" at bounding box center [362, 177] width 4 height 4
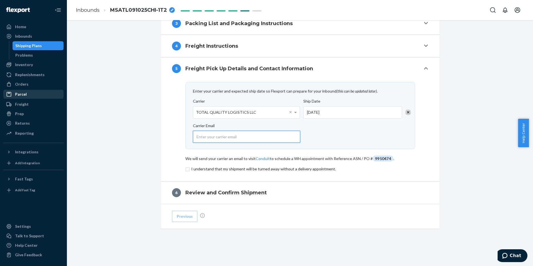
click at [224, 140] on input "email" at bounding box center [246, 137] width 107 height 12
type input "[EMAIL_ADDRESS][DOMAIN_NAME]"
click at [246, 168] on input "checkbox" at bounding box center [301, 169] width 230 height 7
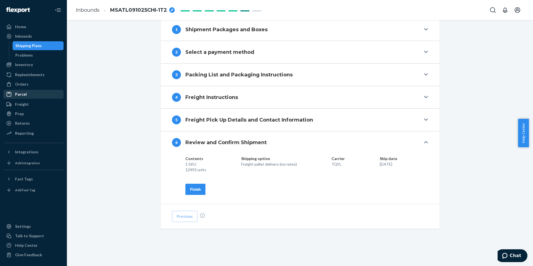
click at [198, 186] on button "Finish" at bounding box center [196, 189] width 20 height 11
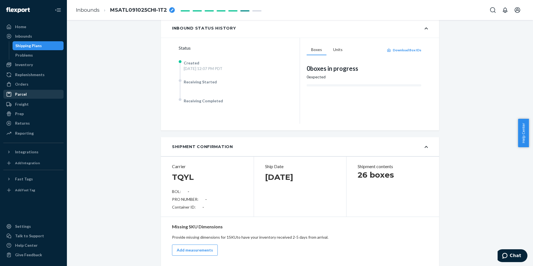
scroll to position [0, 0]
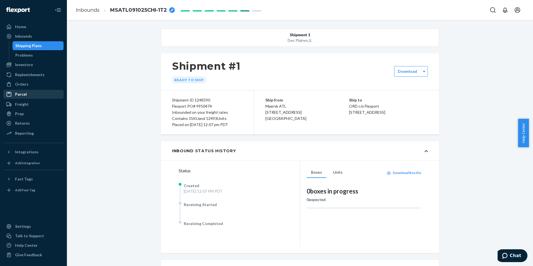
click at [146, 8] on span "MSATL091025CHI-1T2" at bounding box center [138, 10] width 57 height 7
click at [80, 9] on link "Inbounds" at bounding box center [88, 10] width 24 height 6
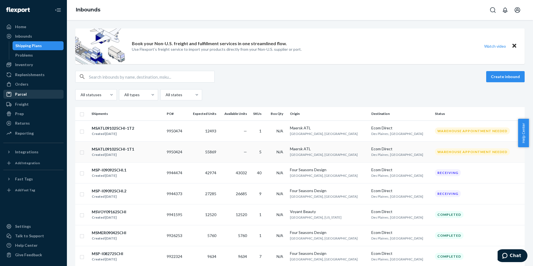
click at [412, 151] on div "Ecom Direct" at bounding box center [401, 149] width 59 height 6
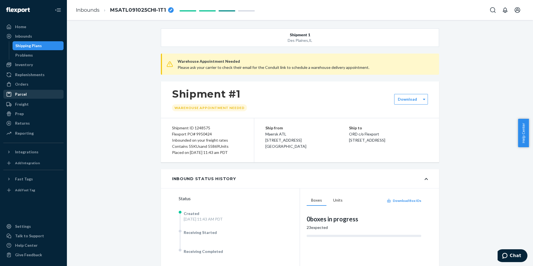
click at [171, 10] on div "breadcrumbs" at bounding box center [171, 10] width 6 height 6
click at [47, 34] on div "Inbounds" at bounding box center [33, 36] width 59 height 8
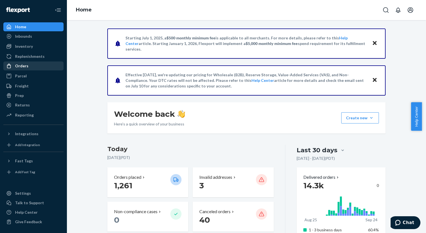
click at [38, 66] on div "Orders" at bounding box center [33, 66] width 59 height 8
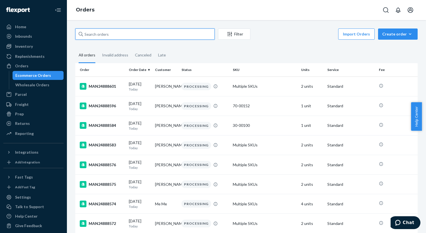
click at [100, 33] on input "text" at bounding box center [145, 33] width 140 height 11
paste input "MAN24846901"
type input "MAN24846901"
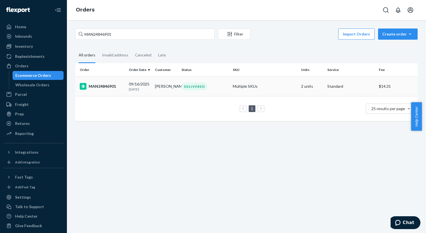
click at [195, 86] on div "DELIVERED" at bounding box center [195, 87] width 26 height 8
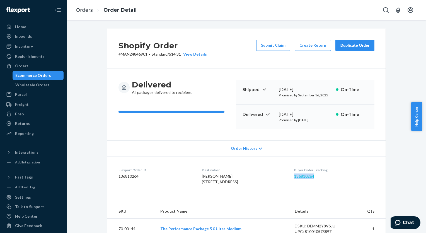
drag, startPoint x: 317, startPoint y: 177, endPoint x: 294, endPoint y: 177, distance: 22.9
click at [294, 177] on dd "136810264" at bounding box center [334, 176] width 80 height 6
copy link "136810264"
click at [298, 175] on link "136810264" at bounding box center [304, 176] width 20 height 5
click at [81, 9] on link "Orders" at bounding box center [84, 10] width 17 height 6
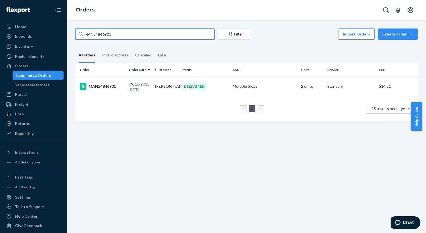
click at [186, 37] on input "MAN24846901" at bounding box center [145, 33] width 140 height 11
paste input "39564"
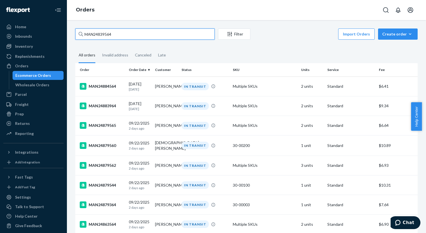
drag, startPoint x: 187, startPoint y: 37, endPoint x: 65, endPoint y: 34, distance: 122.5
click at [65, 34] on div "Home Inbounds Shipping Plans Problems Inventory Products Replenishments Orders …" at bounding box center [213, 116] width 426 height 233
drag, startPoint x: 160, startPoint y: 34, endPoint x: 42, endPoint y: 32, distance: 118.0
click at [42, 32] on div "Home Inbounds Shipping Plans Problems Inventory Products Replenishments Orders …" at bounding box center [213, 116] width 426 height 233
paste input "44972"
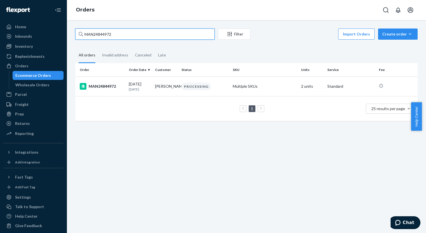
click at [148, 34] on input "MAN24844972" at bounding box center [145, 33] width 140 height 11
paste input "5190"
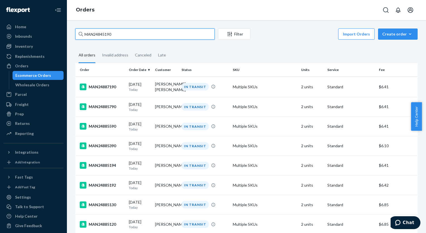
click at [183, 35] on input "MAN24845190" at bounding box center [145, 33] width 140 height 11
paste input "744"
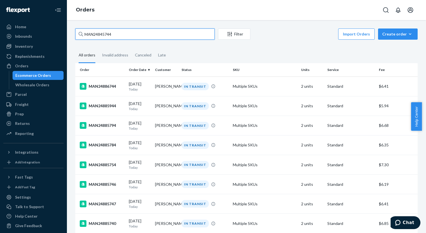
click at [147, 32] on input "MAN24845744" at bounding box center [145, 33] width 140 height 11
paste input "34191"
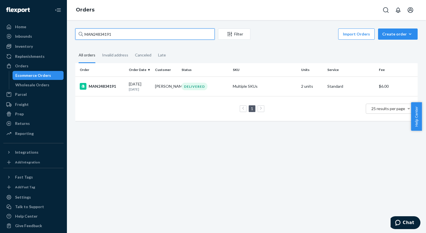
type input "MAN24834191"
click at [90, 86] on div "MAN24834191" at bounding box center [102, 86] width 45 height 7
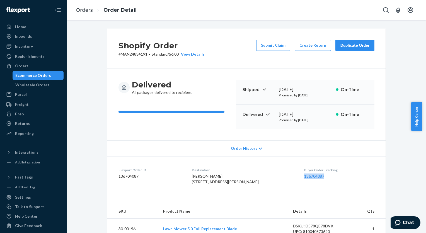
drag, startPoint x: 325, startPoint y: 177, endPoint x: 293, endPoint y: 177, distance: 32.4
click at [293, 177] on dl "Flexport Order ID 136704087 Destination Zachary Stovall 1778 Bailey St Portage,…" at bounding box center [246, 177] width 278 height 42
copy link "136704087"
click at [384, 9] on icon "Open Search Box" at bounding box center [386, 10] width 7 height 7
click at [81, 8] on link "Orders" at bounding box center [84, 10] width 17 height 6
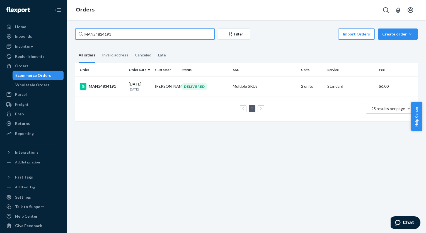
click at [181, 35] on input "MAN24834191" at bounding box center [145, 33] width 140 height 11
paste input "26589"
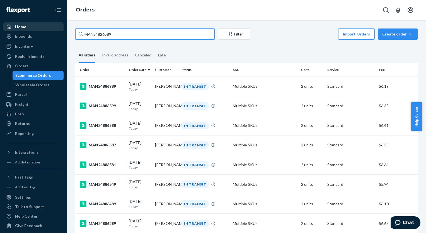
drag, startPoint x: 156, startPoint y: 35, endPoint x: 31, endPoint y: 30, distance: 125.4
click at [31, 30] on div "Home Inbounds Shipping Plans Problems Inventory Products Replenishments Orders …" at bounding box center [213, 116] width 426 height 233
paste input "07522"
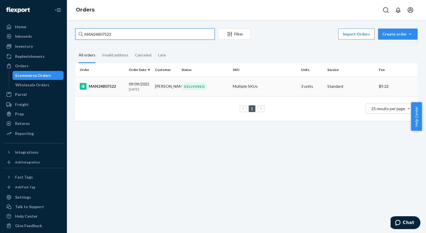
type input "MAN24807522"
click at [118, 88] on div "MAN24807522" at bounding box center [102, 86] width 45 height 7
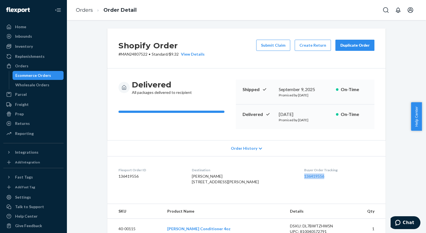
drag, startPoint x: 328, startPoint y: 173, endPoint x: 295, endPoint y: 177, distance: 33.1
click at [295, 177] on dl "Flexport Order ID 136419556 Destination Jaden Weisser 12 Grace Ct W Great Neck,…" at bounding box center [246, 177] width 278 height 42
copy link "136419556"
click at [80, 13] on li "Orders" at bounding box center [84, 10] width 17 height 7
click at [80, 9] on link "Orders" at bounding box center [84, 10] width 17 height 6
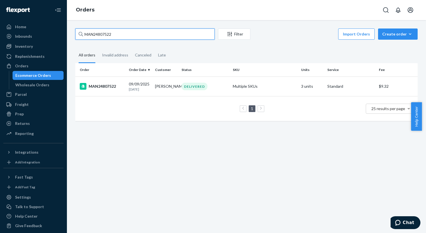
click at [125, 33] on input "MAN24807522" at bounding box center [145, 33] width 140 height 11
paste input "797009"
type input "MAN24797009"
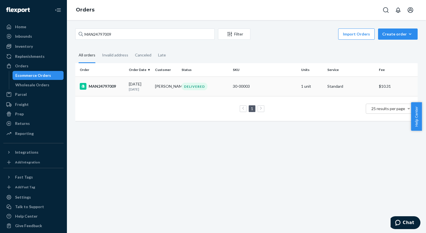
click at [99, 85] on div "MAN24797009" at bounding box center [102, 86] width 45 height 7
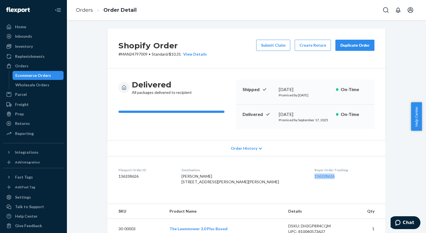
drag, startPoint x: 322, startPoint y: 175, endPoint x: 295, endPoint y: 179, distance: 27.3
click at [295, 179] on dl "Flexport Order ID 136338626 Destination Chau Trinh 1209 Allison Dr Rockville, M…" at bounding box center [246, 177] width 278 height 42
copy link "136338626"
click at [88, 10] on link "Orders" at bounding box center [84, 10] width 17 height 6
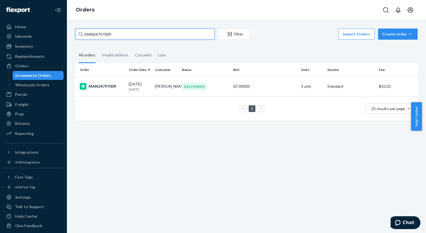
drag, startPoint x: 146, startPoint y: 34, endPoint x: 83, endPoint y: 34, distance: 62.5
click at [83, 34] on input "MAN24797009" at bounding box center [145, 33] width 140 height 11
paste input "802423"
type input "MAN24802423"
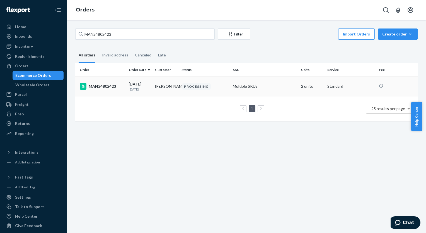
click at [108, 83] on div "MAN24802423" at bounding box center [102, 86] width 45 height 7
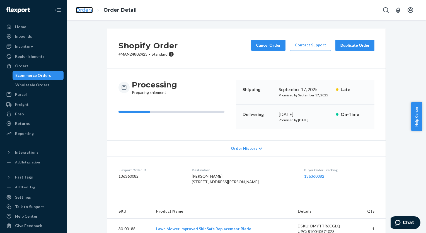
click at [84, 8] on link "Orders" at bounding box center [84, 10] width 17 height 6
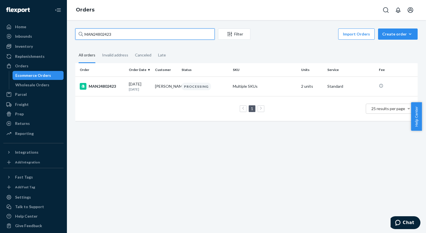
drag, startPoint x: 154, startPoint y: 35, endPoint x: 71, endPoint y: 32, distance: 83.2
click at [71, 32] on div "MAN24802423 Filter Import Orders Create order Ecommerce order Removal order All…" at bounding box center [246, 77] width 351 height 98
paste input "789485"
type input "MAN24789485"
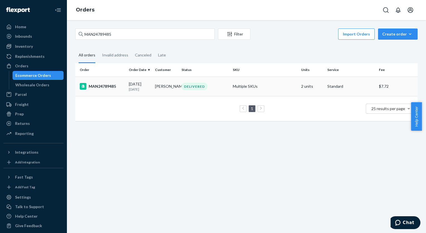
click at [90, 92] on td "MAN24789485" at bounding box center [100, 86] width 51 height 20
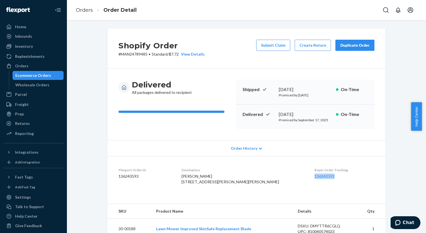
drag, startPoint x: 323, startPoint y: 174, endPoint x: 294, endPoint y: 179, distance: 29.2
click at [315, 179] on div "Buyer Order Tracking 136243593" at bounding box center [345, 176] width 60 height 19
copy link "136243593"
click at [81, 10] on link "Orders" at bounding box center [84, 10] width 17 height 6
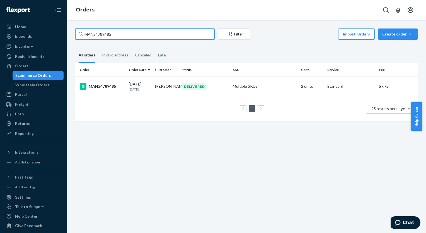
drag, startPoint x: 150, startPoint y: 35, endPoint x: 67, endPoint y: 32, distance: 82.9
click at [67, 32] on div "MAN24789485 Filter Import Orders Create order Ecommerce order Removal order All…" at bounding box center [246, 126] width 359 height 213
paste input "4100"
type input "MAN24784100"
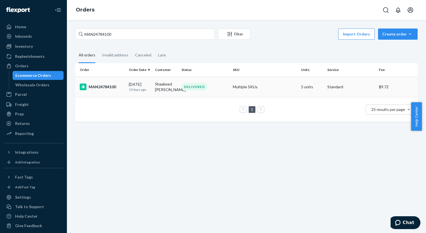
click at [105, 88] on div "MAN24784100" at bounding box center [102, 86] width 45 height 7
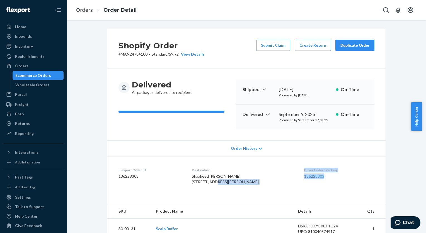
drag, startPoint x: 319, startPoint y: 176, endPoint x: 289, endPoint y: 180, distance: 30.3
click at [289, 180] on dl "Flexport Order ID 136228303 Destination Shaakeed Belizaire 8 Evergreen Ave Hask…" at bounding box center [246, 177] width 278 height 42
drag, startPoint x: 289, startPoint y: 180, endPoint x: 334, endPoint y: 180, distance: 44.6
click at [334, 180] on div "Buyer Order Tracking 136228303" at bounding box center [339, 176] width 70 height 19
click at [317, 178] on dd "136228303" at bounding box center [339, 176] width 70 height 6
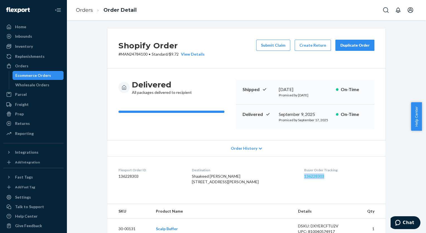
drag, startPoint x: 317, startPoint y: 178, endPoint x: 298, endPoint y: 178, distance: 18.7
click at [304, 178] on dd "136228303" at bounding box center [339, 176] width 70 height 6
click at [81, 11] on link "Orders" at bounding box center [84, 10] width 17 height 6
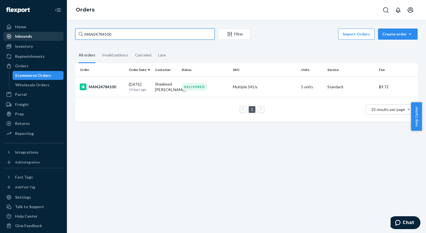
drag, startPoint x: 125, startPoint y: 36, endPoint x: 48, endPoint y: 36, distance: 77.6
click at [48, 36] on div "Home Inbounds Shipping Plans Problems Inventory Products Replenishments Orders …" at bounding box center [213, 116] width 426 height 233
paste input "3256"
type input "MAN24783256"
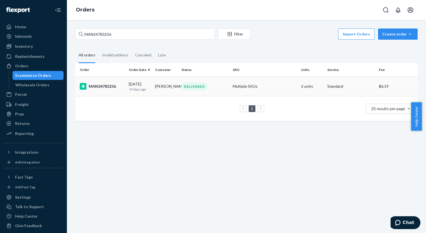
click at [105, 92] on td "MAN24783256" at bounding box center [100, 86] width 51 height 20
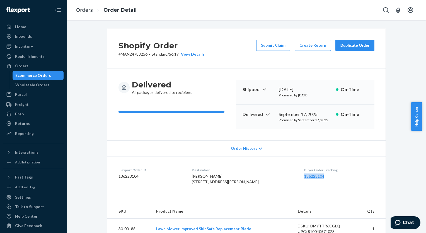
drag, startPoint x: 325, startPoint y: 176, endPoint x: 293, endPoint y: 178, distance: 31.9
click at [293, 178] on dl "Flexport Order ID 136223104 Destination Michael Burdick 6600 S Salina St Nedrow…" at bounding box center [246, 177] width 278 height 42
copy link "136223104"
click at [89, 7] on li "Orders" at bounding box center [84, 10] width 17 height 7
click at [89, 11] on link "Orders" at bounding box center [84, 10] width 17 height 6
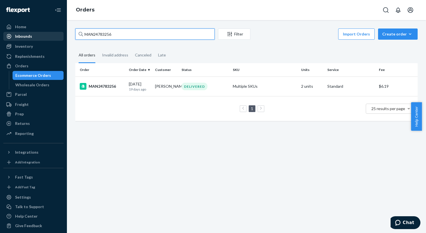
drag, startPoint x: 160, startPoint y: 35, endPoint x: 57, endPoint y: 33, distance: 102.7
click at [57, 33] on div "Home Inbounds Shipping Plans Problems Inventory Products Replenishments Orders …" at bounding box center [213, 116] width 426 height 233
paste input "2835"
type input "MAN24782835"
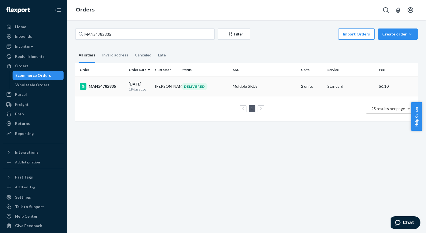
click at [109, 89] on div "MAN24782835" at bounding box center [102, 86] width 45 height 7
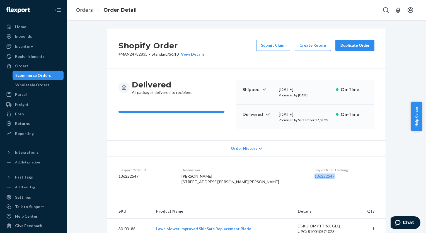
drag, startPoint x: 328, startPoint y: 174, endPoint x: 296, endPoint y: 176, distance: 31.9
click at [296, 176] on dl "Flexport Order ID 136222547 Destination Jonathan Lucas 5252 Metcalf Rd Grant To…" at bounding box center [246, 177] width 278 height 42
copy link "136222547"
click at [86, 10] on link "Orders" at bounding box center [84, 10] width 17 height 6
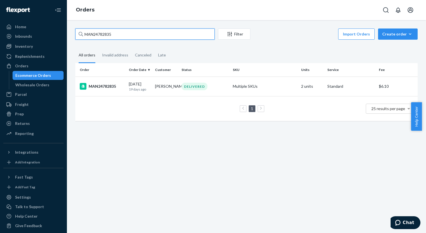
drag, startPoint x: 159, startPoint y: 36, endPoint x: 65, endPoint y: 35, distance: 93.8
click at [65, 35] on div "Home Inbounds Shipping Plans Problems Inventory Products Replenishments Orders …" at bounding box center [213, 116] width 426 height 233
paste input "851753"
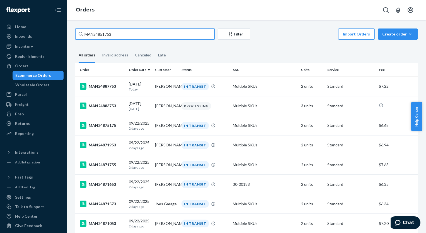
type input "MAN24851753"
